Goal: Navigation & Orientation: Find specific page/section

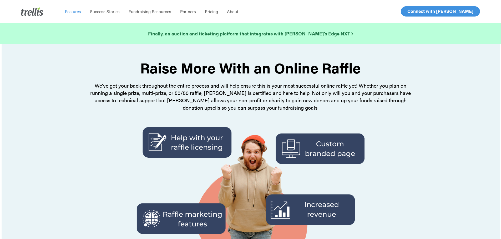
click at [75, 11] on span "Features" at bounding box center [73, 11] width 16 height 6
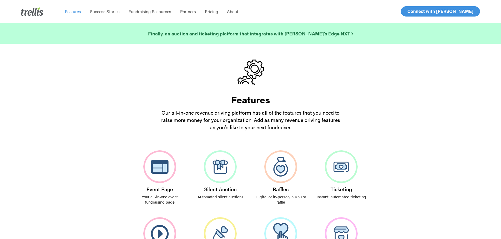
click at [31, 12] on img at bounding box center [32, 11] width 22 height 8
